Goal: Task Accomplishment & Management: Complete application form

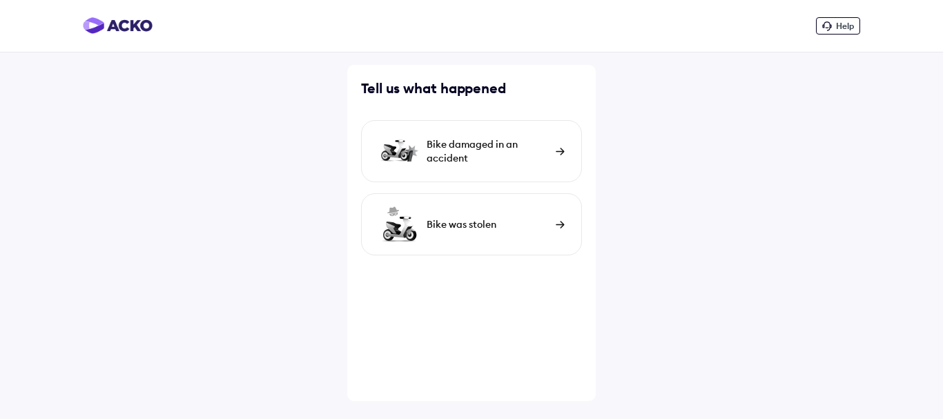
click at [543, 153] on div "Bike damaged in an accident" at bounding box center [488, 151] width 122 height 28
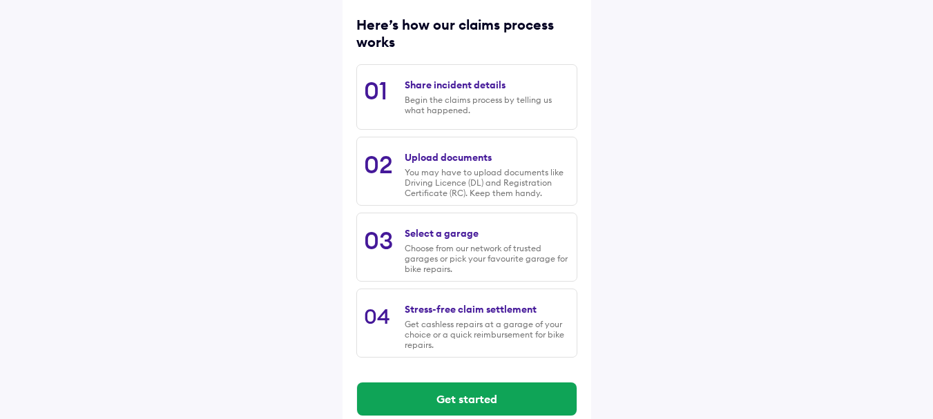
scroll to position [199, 0]
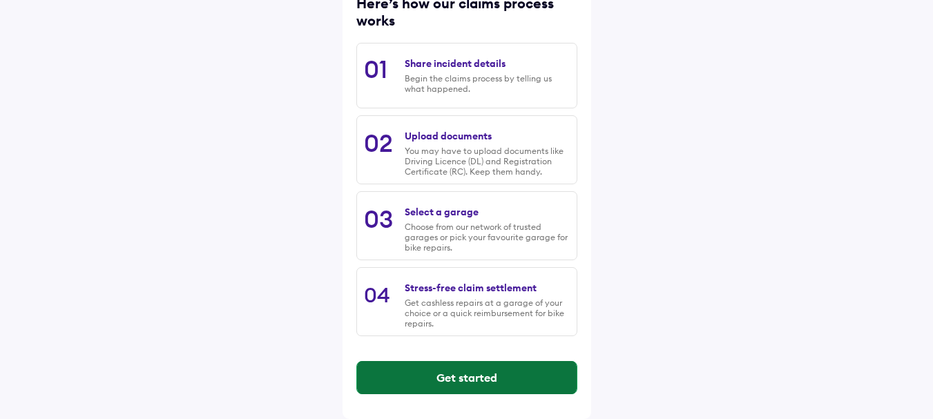
click at [482, 380] on button "Get started" at bounding box center [467, 377] width 220 height 33
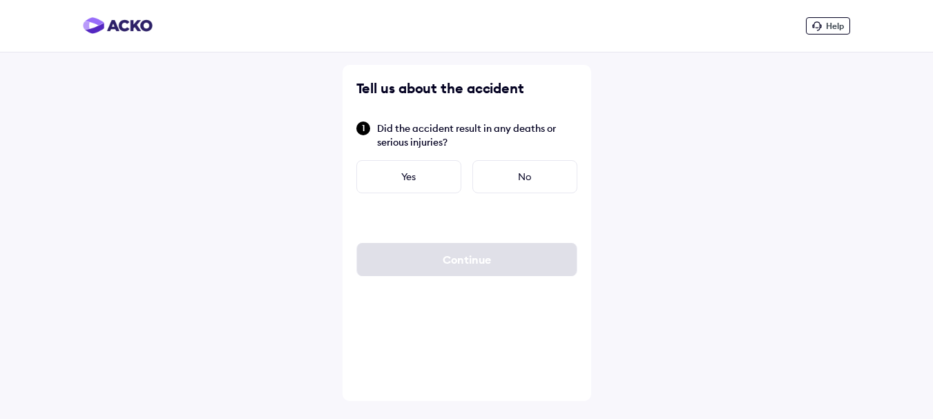
scroll to position [0, 0]
click at [527, 181] on div "No" at bounding box center [529, 176] width 105 height 33
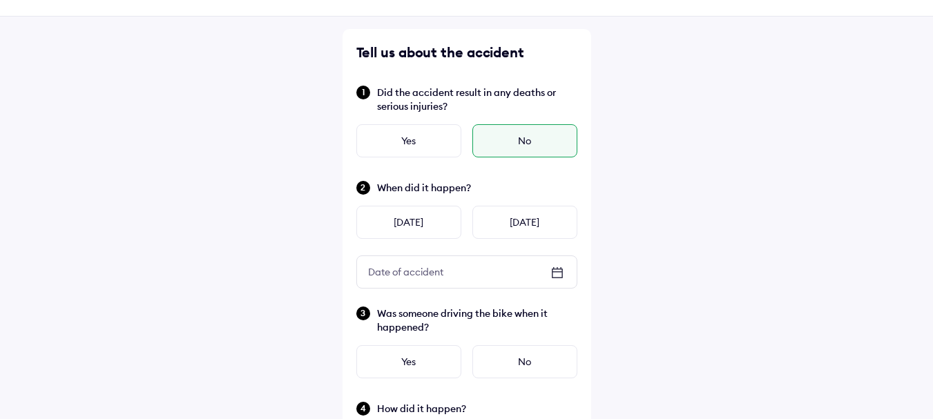
scroll to position [69, 0]
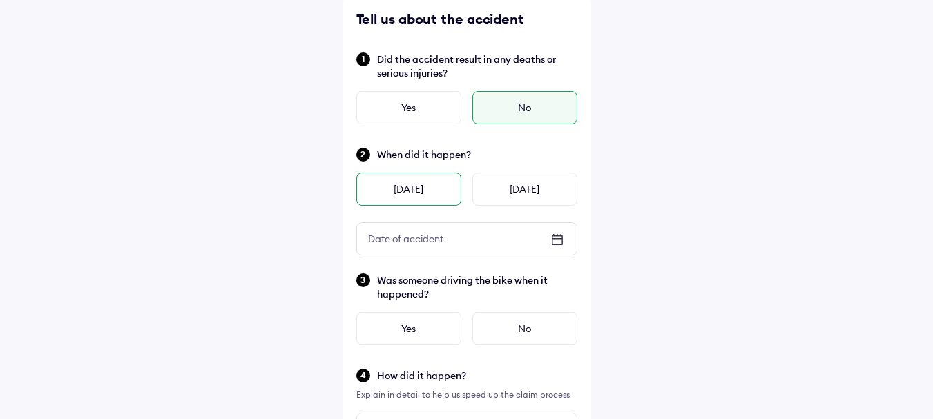
click at [422, 195] on div "[DATE]" at bounding box center [408, 189] width 105 height 33
click at [556, 239] on icon at bounding box center [557, 238] width 10 height 1
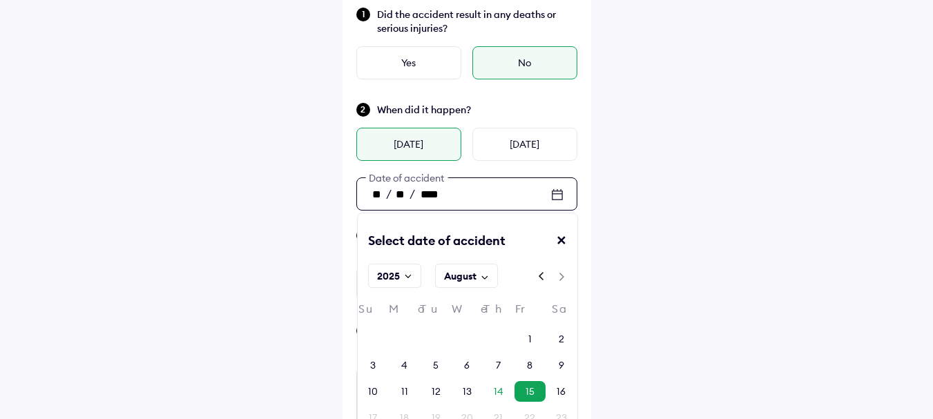
scroll to position [138, 0]
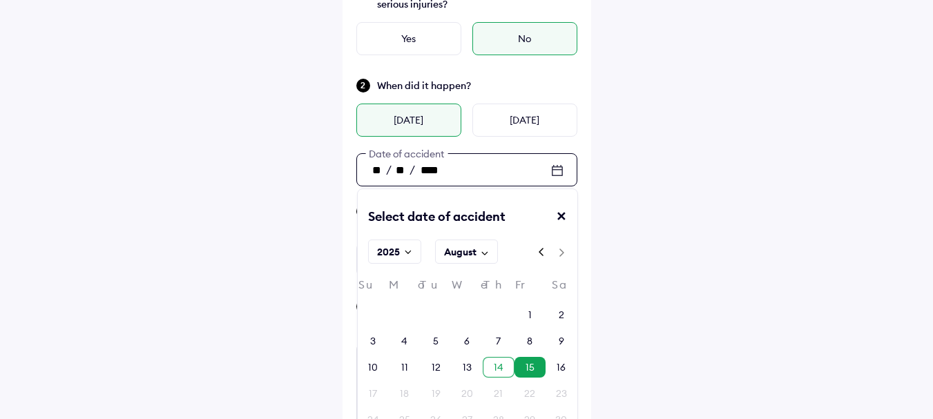
click at [497, 368] on div "14" at bounding box center [499, 367] width 10 height 14
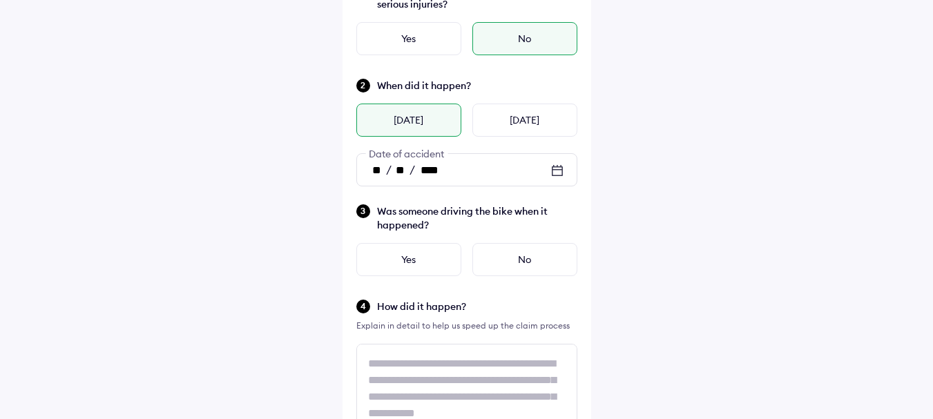
type input "**"
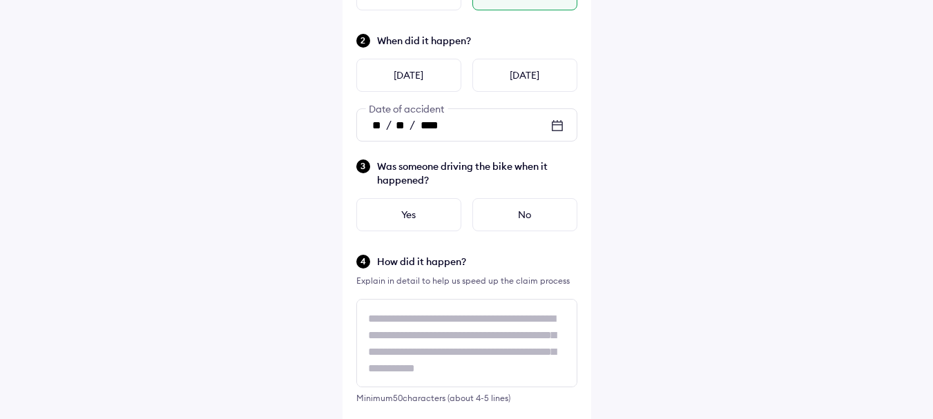
scroll to position [207, 0]
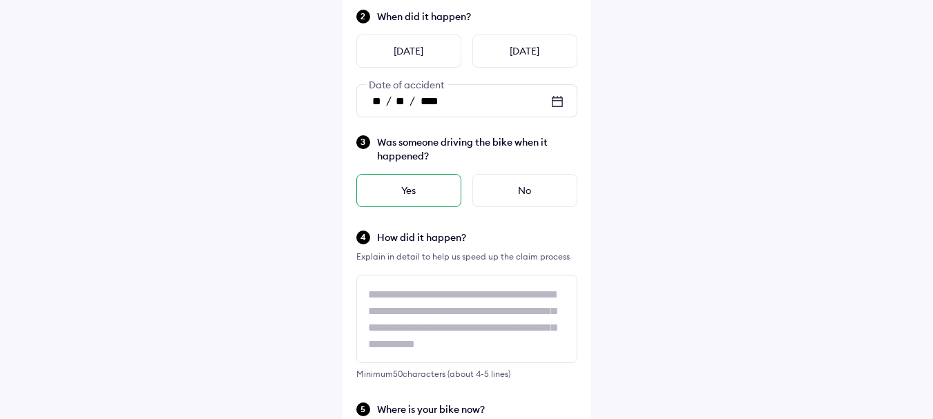
click at [419, 191] on div "Yes" at bounding box center [408, 190] width 105 height 33
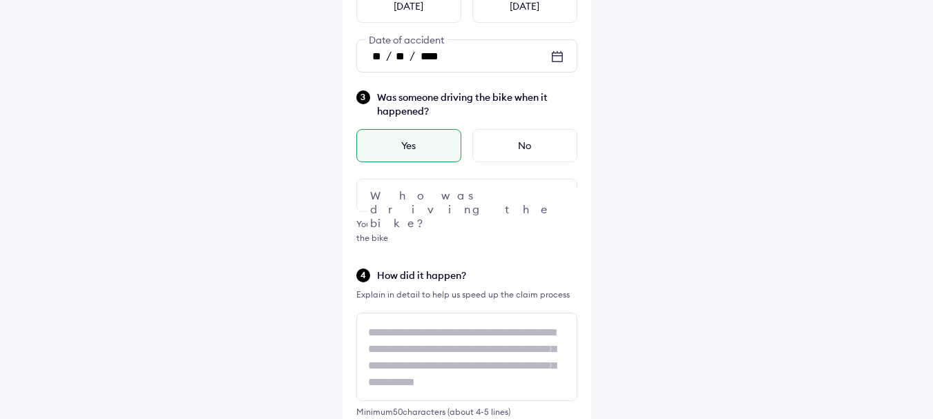
scroll to position [276, 0]
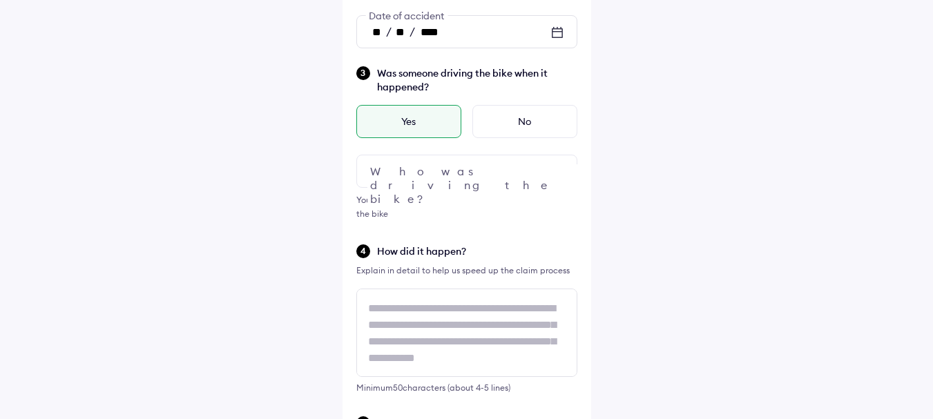
click at [561, 171] on img at bounding box center [557, 171] width 17 height 17
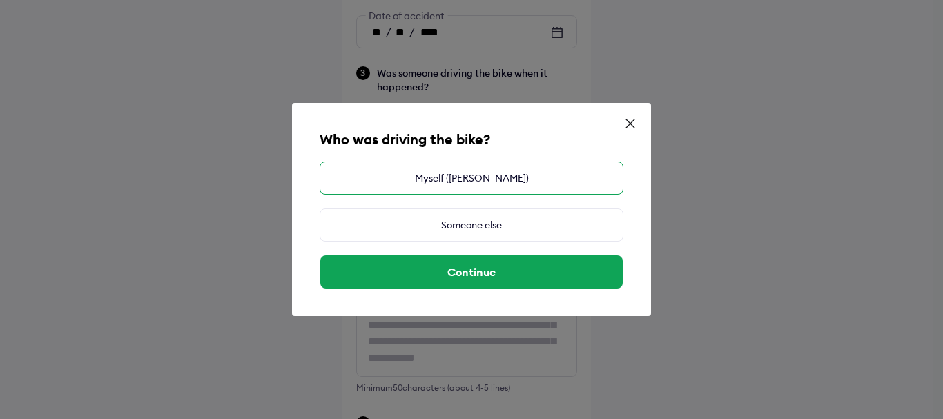
click at [494, 185] on div "Myself ([PERSON_NAME])" at bounding box center [472, 178] width 304 height 33
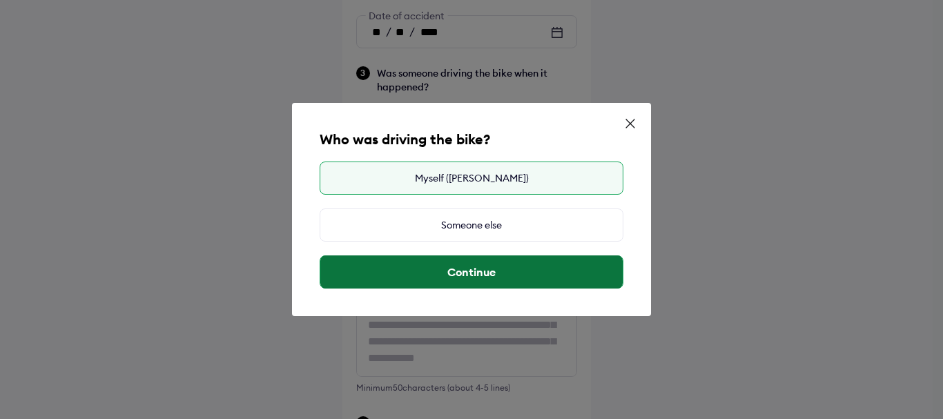
click at [471, 275] on button "Continue" at bounding box center [471, 271] width 302 height 33
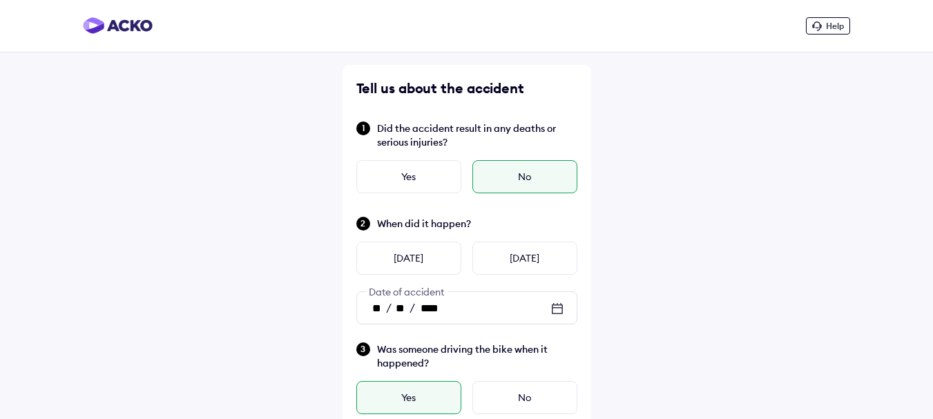
click at [562, 310] on icon at bounding box center [557, 309] width 11 height 10
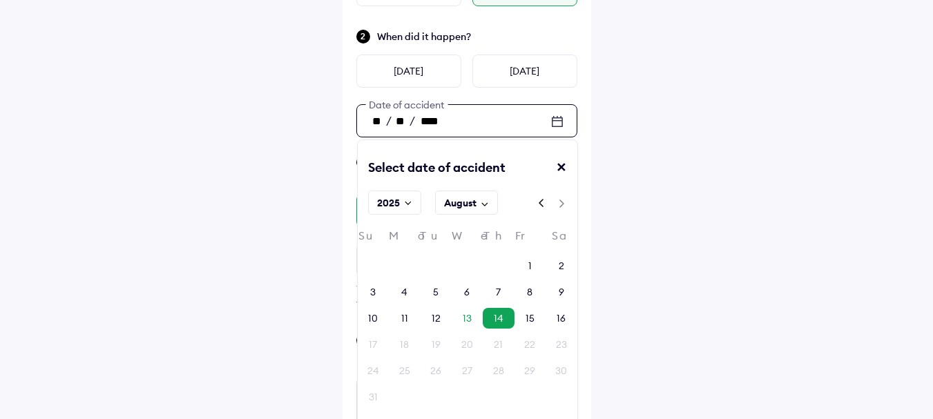
scroll to position [207, 0]
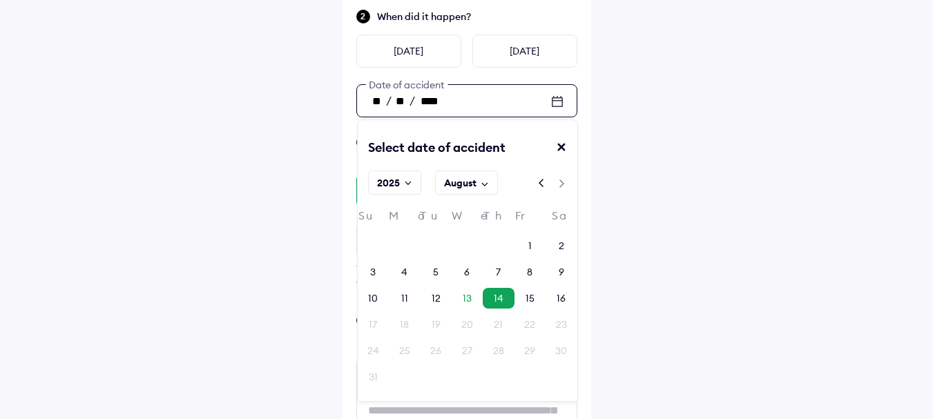
click at [541, 188] on rect at bounding box center [541, 183] width 17 height 17
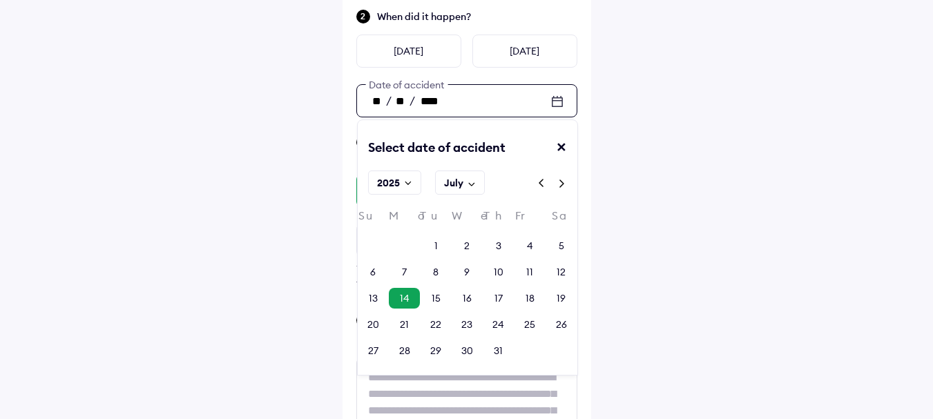
click at [565, 182] on rect at bounding box center [561, 183] width 17 height 17
type input "**"
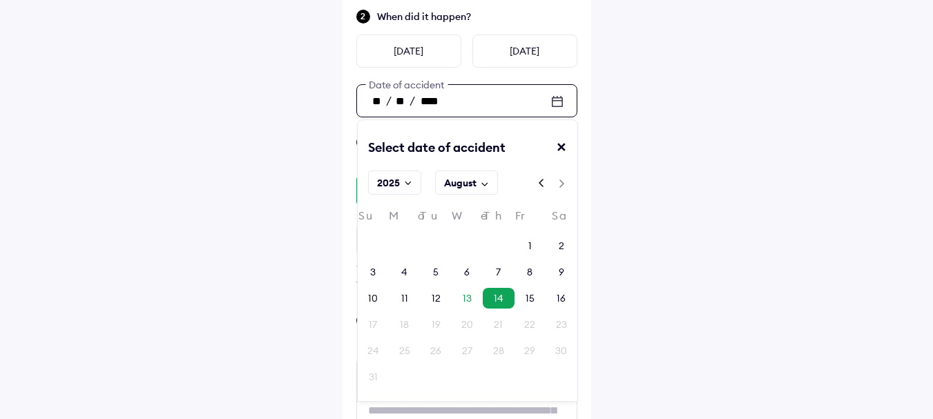
click at [645, 158] on div "Help Tell us about the accident Did the accident result in any deaths or seriou…" at bounding box center [466, 249] width 933 height 913
click at [561, 144] on div "✕" at bounding box center [566, 153] width 21 height 28
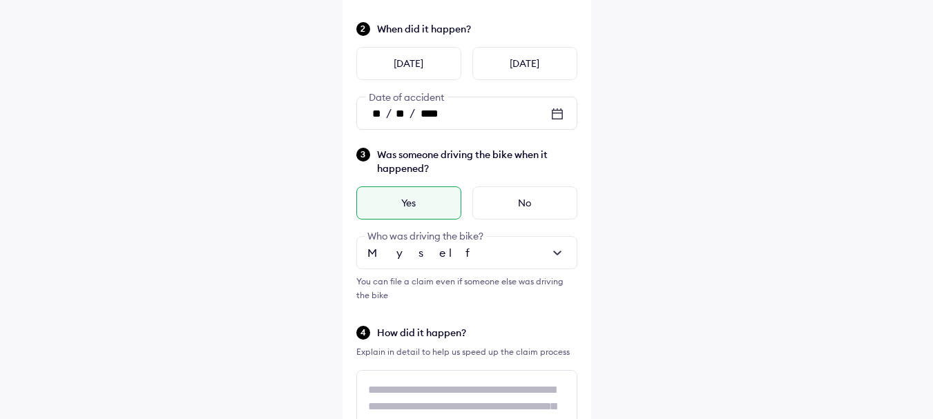
scroll to position [0, 0]
